Goal: Task Accomplishment & Management: Use online tool/utility

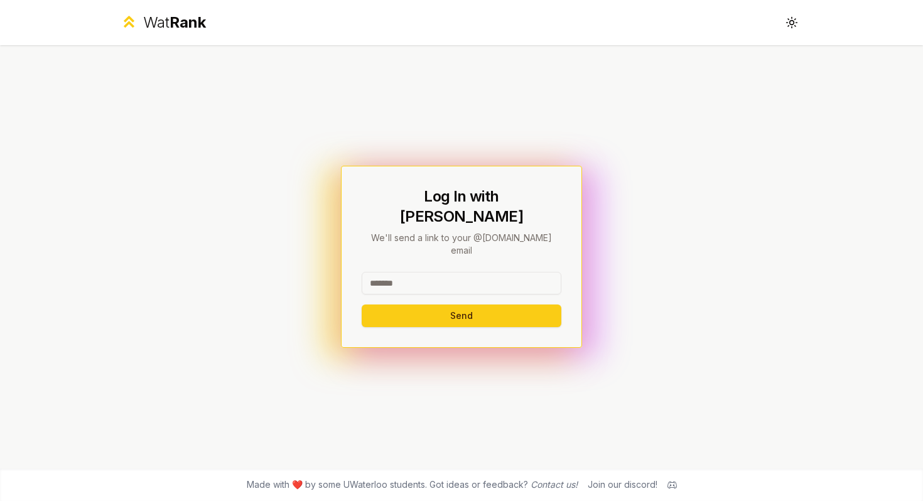
click at [509, 272] on input at bounding box center [462, 283] width 200 height 23
click at [486, 304] on button "Send" at bounding box center [462, 315] width 200 height 23
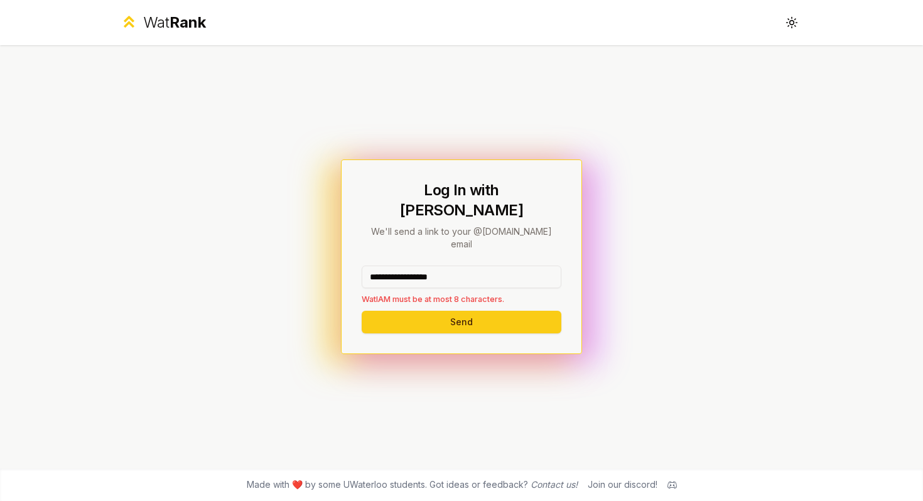
drag, startPoint x: 468, startPoint y: 262, endPoint x: 401, endPoint y: 260, distance: 67.8
click at [400, 266] on input "**********" at bounding box center [462, 277] width 200 height 23
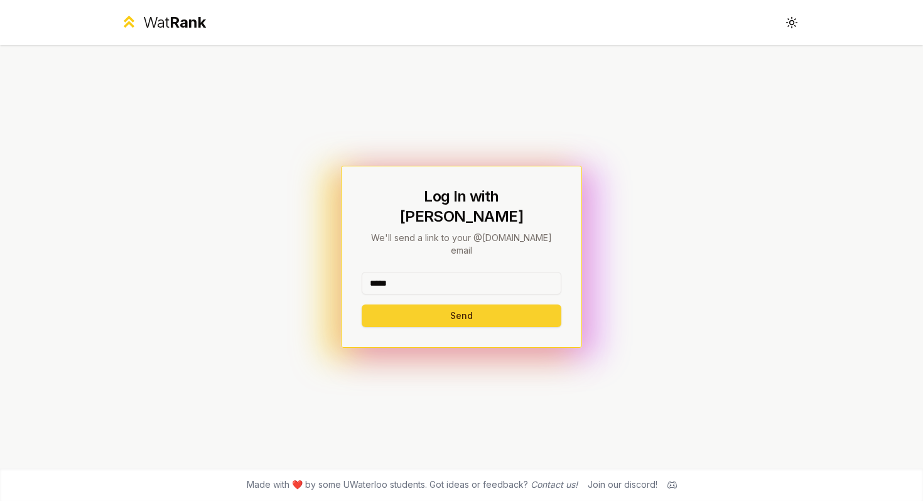
type input "*****"
click at [391, 304] on button "Send" at bounding box center [462, 315] width 200 height 23
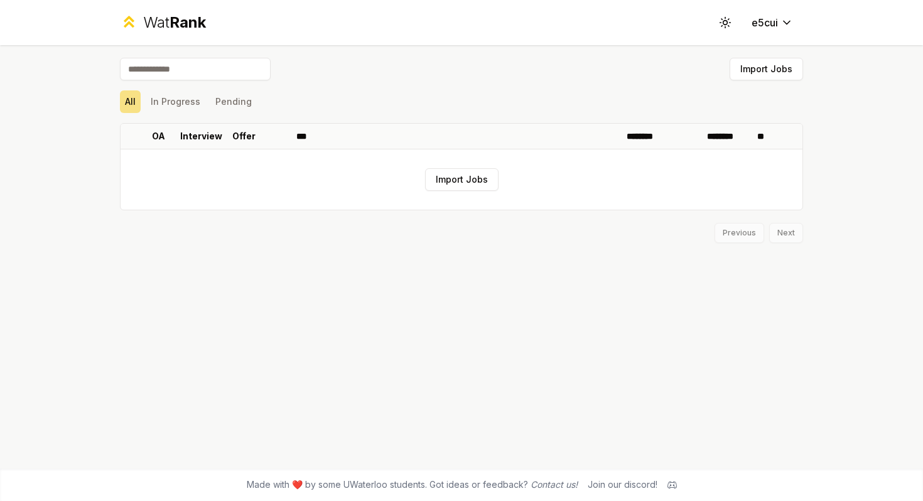
click at [450, 233] on div "Previous Next" at bounding box center [461, 226] width 683 height 33
click at [448, 179] on button "Import Jobs" at bounding box center [461, 179] width 73 height 23
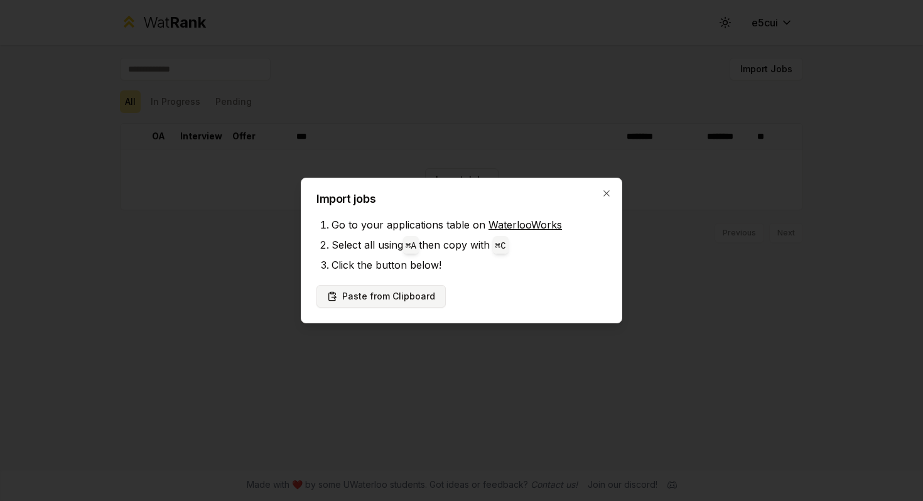
click at [399, 292] on button "Paste from Clipboard" at bounding box center [380, 296] width 129 height 23
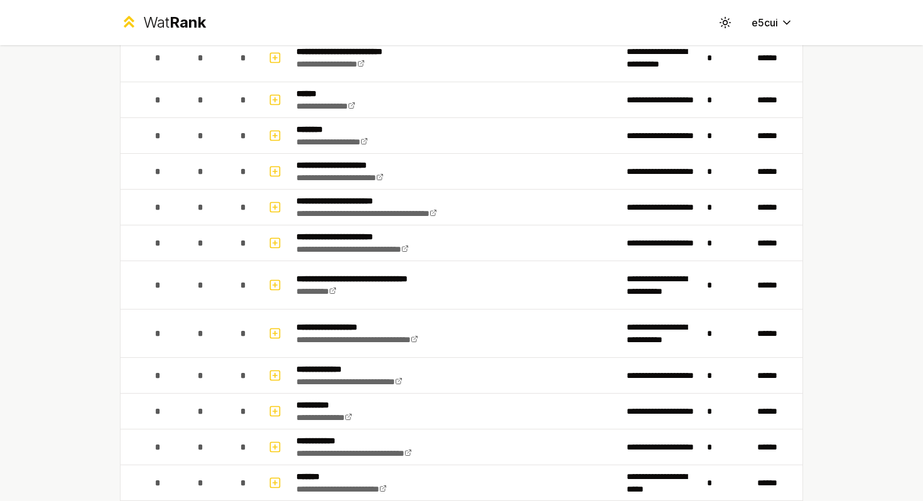
scroll to position [1311, 0]
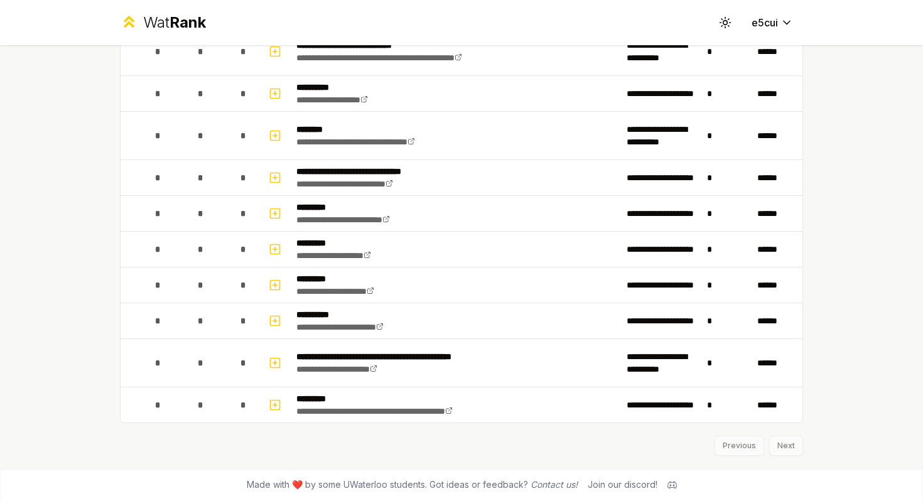
click at [793, 449] on div "Previous Next" at bounding box center [461, 439] width 683 height 33
click at [785, 441] on div "Previous Next" at bounding box center [461, 439] width 683 height 33
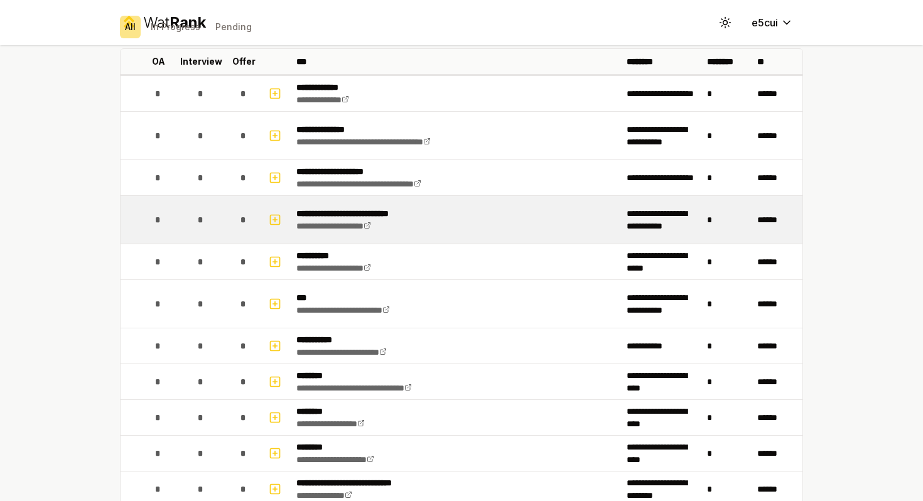
scroll to position [85, 0]
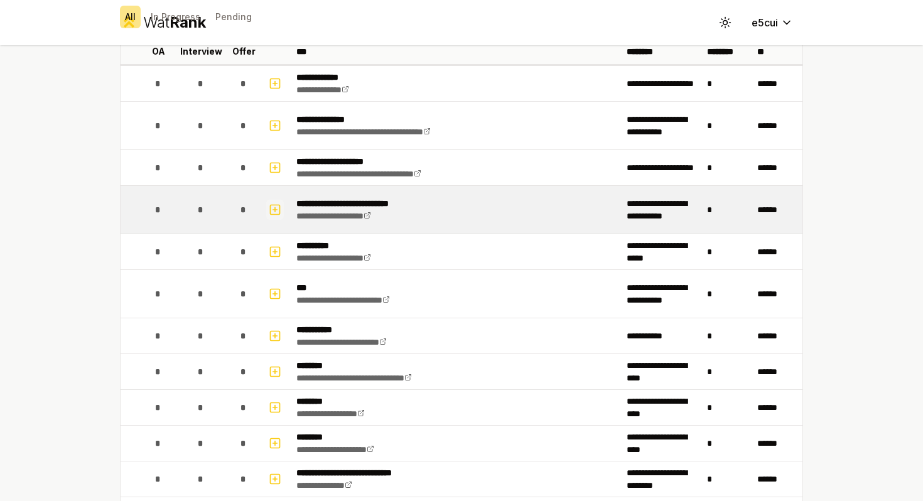
click at [275, 208] on icon "button" at bounding box center [275, 209] width 0 height 4
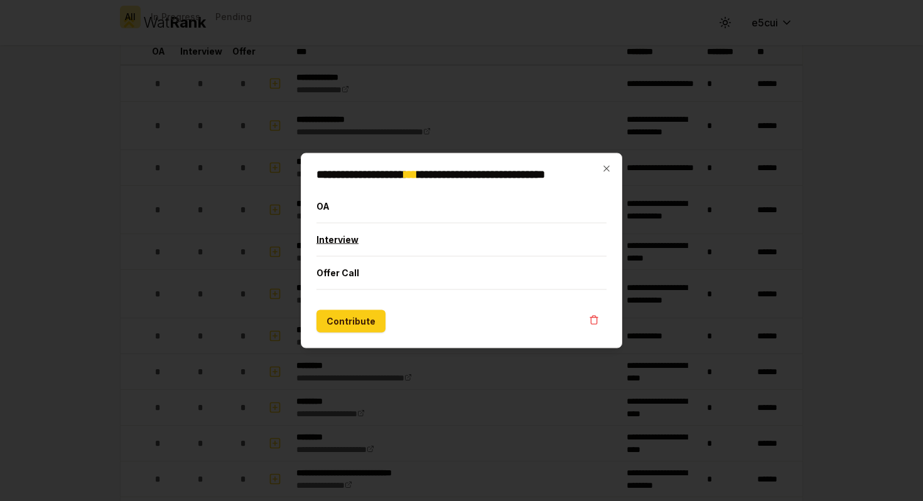
click at [407, 252] on button "Interview" at bounding box center [461, 239] width 290 height 33
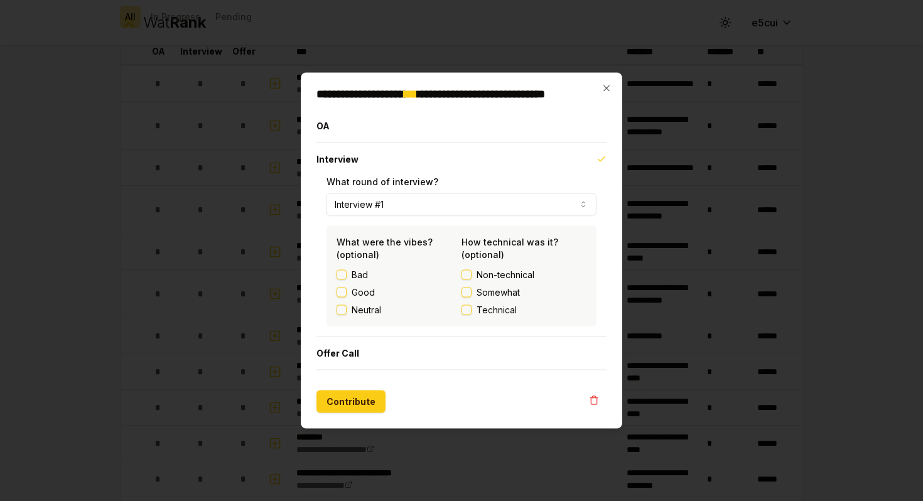
click at [509, 195] on button "Interview #1" at bounding box center [461, 204] width 270 height 23
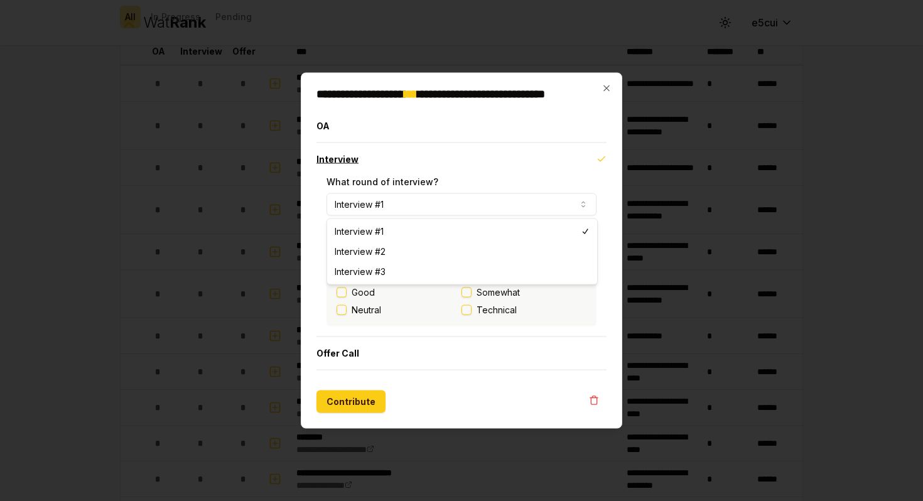
click at [524, 158] on button "Interview" at bounding box center [461, 159] width 290 height 33
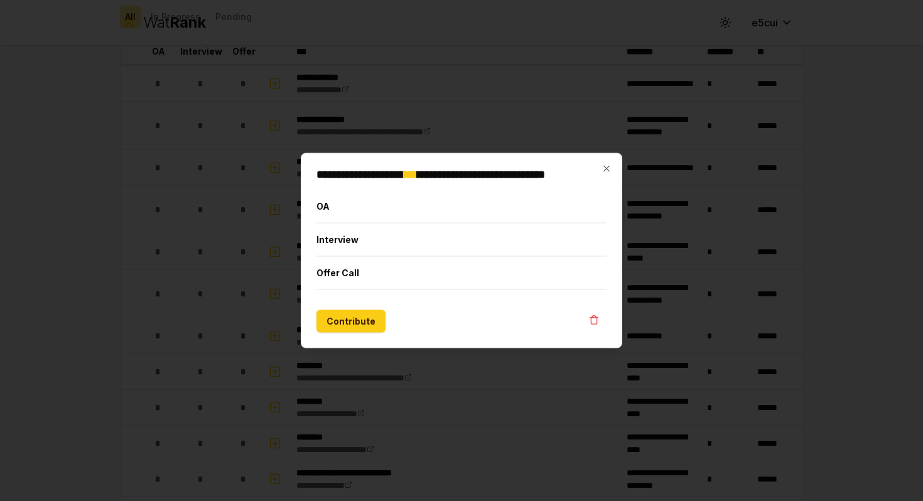
click at [610, 161] on div "**********" at bounding box center [461, 250] width 321 height 195
click at [608, 169] on icon "button" at bounding box center [606, 169] width 10 height 10
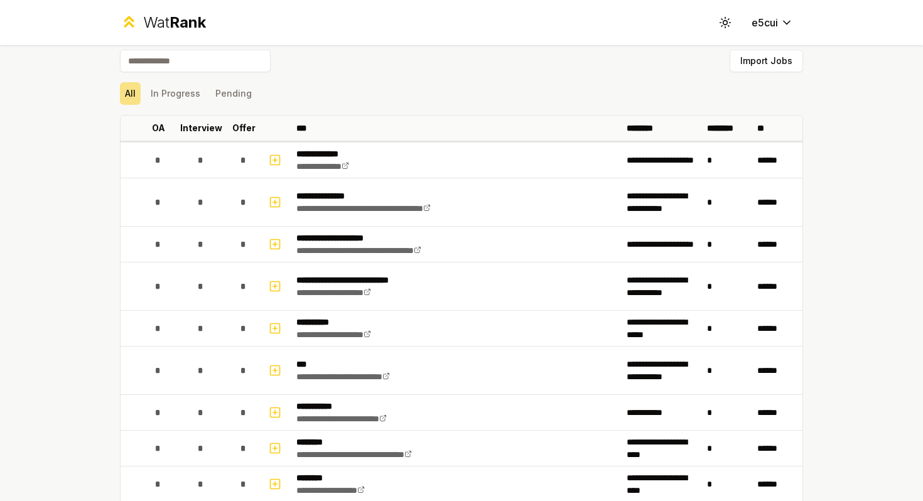
scroll to position [0, 0]
